Goal: Transaction & Acquisition: Purchase product/service

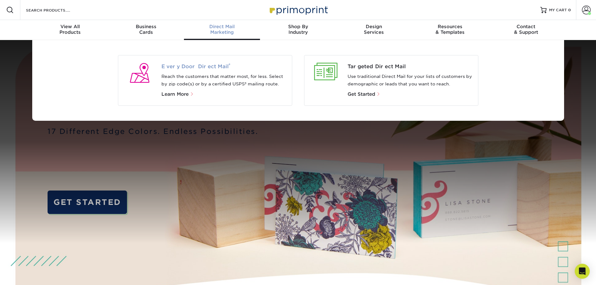
click at [189, 68] on span "Every Door Direct Mail ®" at bounding box center [223, 67] width 125 height 8
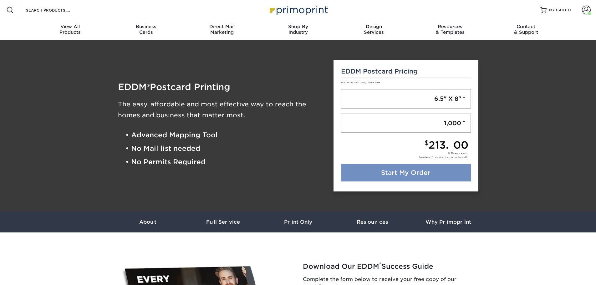
click at [420, 173] on link "Start My Order" at bounding box center [406, 173] width 130 height 18
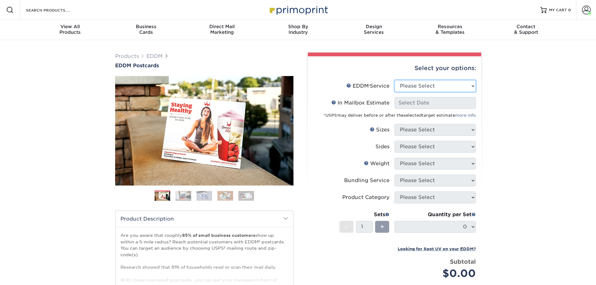
click at [408, 91] on select "Please Select Full Service Print Only" at bounding box center [435, 86] width 81 height 12
select select "full_service"
click at [395, 80] on select "Please Select Full Service Print Only" at bounding box center [435, 86] width 81 height 12
select select "-1"
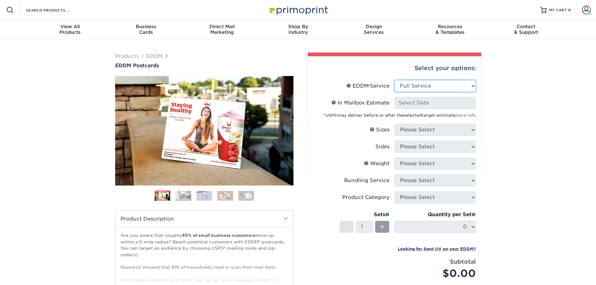
select select "-1"
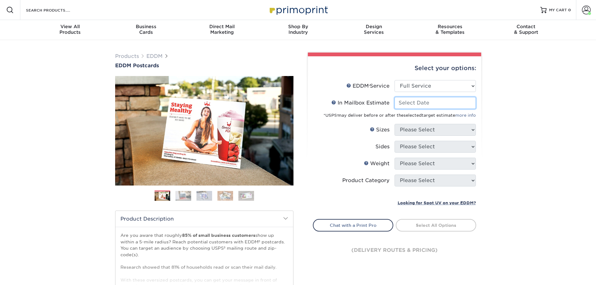
click at [460, 102] on input "In Mailbox Estimate Help In Mailbox Estimate" at bounding box center [435, 103] width 81 height 12
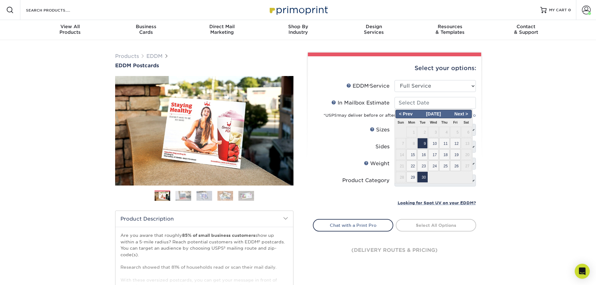
click at [426, 177] on span "30" at bounding box center [422, 177] width 10 height 11
type input "2025-09-30"
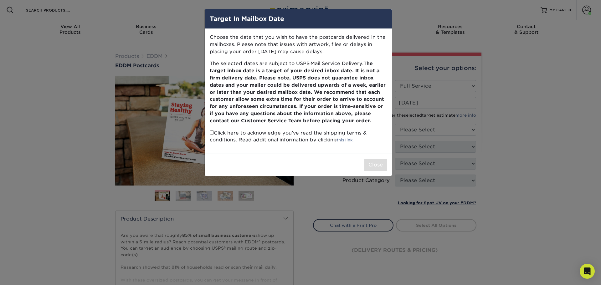
click at [212, 132] on input "checkbox" at bounding box center [212, 132] width 4 height 4
checkbox input "true"
click at [374, 164] on button "Close" at bounding box center [375, 165] width 23 height 12
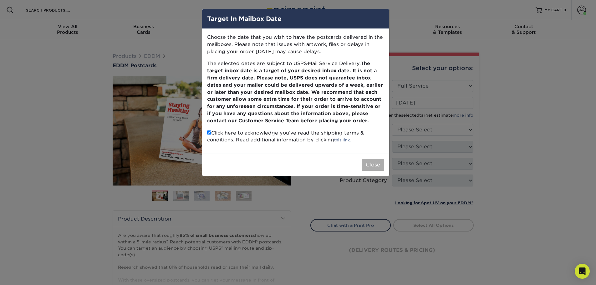
click at [374, 164] on div "Weight Help Weight" at bounding box center [374, 164] width 26 height 8
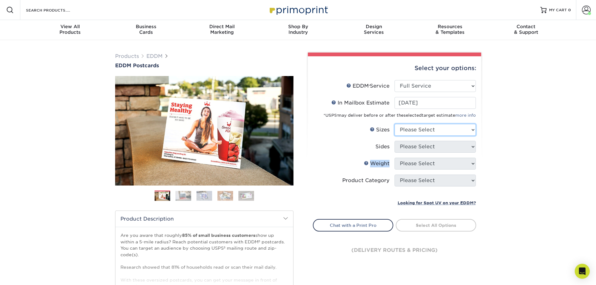
click at [415, 130] on select "Please Select 4.5" x 12" 6" x 12" 6.5" x 8" 6.5" x 9" 6.5" x 12" 7" x 8.5" 8" x…" at bounding box center [435, 130] width 81 height 12
select select "6.50x8.00"
click at [395, 124] on select "Please Select 4.5" x 12" 6" x 12" 6.5" x 8" 6.5" x 9" 6.5" x 12" 7" x 8.5" 8" x…" at bounding box center [435, 130] width 81 height 12
click at [410, 147] on select "Please Select Print Both Sides Print Front Only" at bounding box center [435, 147] width 81 height 12
select select "13abbda7-1d64-4f25-8bb2-c179b224825d"
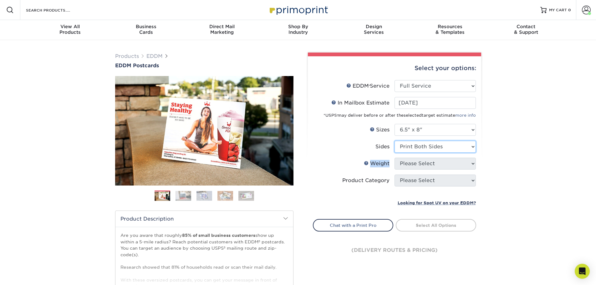
click at [395, 141] on select "Please Select Print Both Sides Print Front Only" at bounding box center [435, 147] width 81 height 12
click at [418, 167] on select "Please Select 16PT 14PT" at bounding box center [435, 164] width 81 height 12
select select "14PT"
click at [395, 158] on select "Please Select 16PT 14PT" at bounding box center [435, 164] width 81 height 12
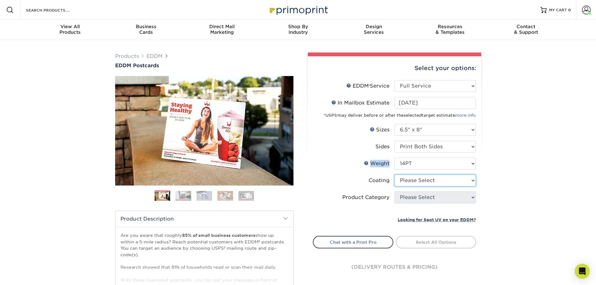
click at [415, 180] on select at bounding box center [435, 181] width 81 height 12
select select "1e8116af-acfc-44b1-83dc-8181aa338834"
click at [395, 175] on select at bounding box center [435, 181] width 81 height 12
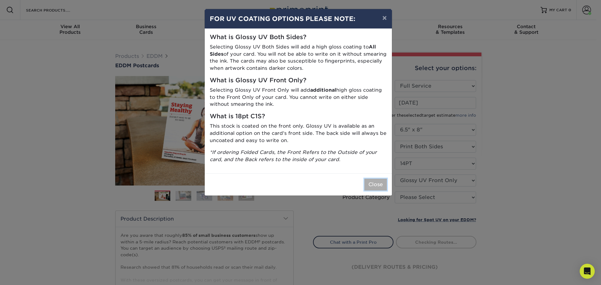
click at [372, 183] on button "Close" at bounding box center [375, 185] width 23 height 12
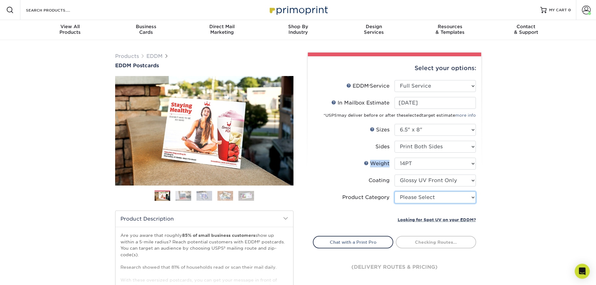
click at [444, 197] on select "Please Select Postcards" at bounding box center [435, 197] width 81 height 12
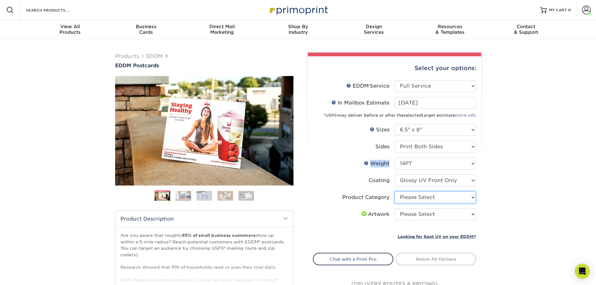
select select "9b7272e0-d6c8-4c3c-8e97-d3a1bcdab858"
click at [395, 191] on select "Please Select Postcards" at bounding box center [435, 197] width 81 height 12
click at [443, 215] on select "Please Select I will upload files I need a design - $150" at bounding box center [435, 214] width 81 height 12
select select "upload"
click at [395, 208] on select "Please Select I will upload files I need a design - $150" at bounding box center [435, 214] width 81 height 12
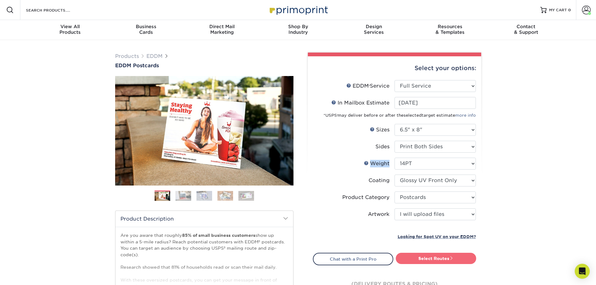
click at [443, 259] on link "Select Routes" at bounding box center [436, 258] width 80 height 11
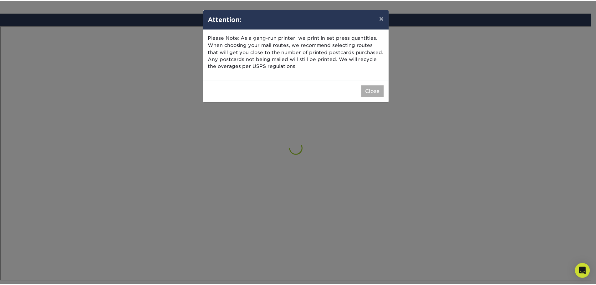
scroll to position [365, 0]
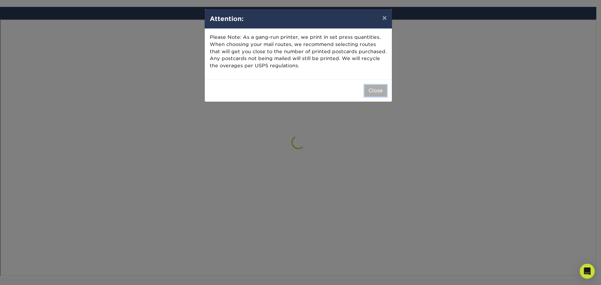
click at [378, 89] on button "Close" at bounding box center [375, 91] width 23 height 12
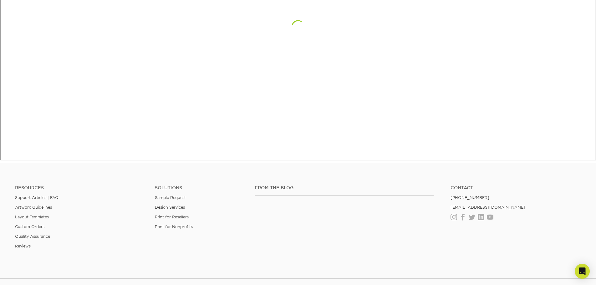
scroll to position [481, 0]
click at [504, 167] on footer "Resources Support Articles | FAQ Artwork Guidelines Layout Templates Custom Ord…" at bounding box center [298, 253] width 596 height 183
